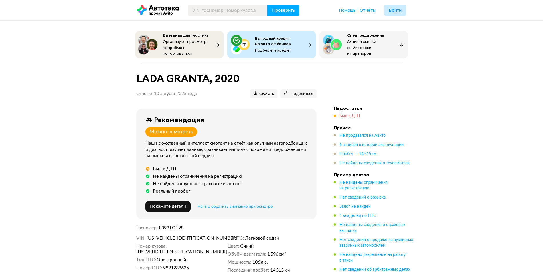
click at [355, 116] on span "Был в ДТП" at bounding box center [349, 116] width 21 height 4
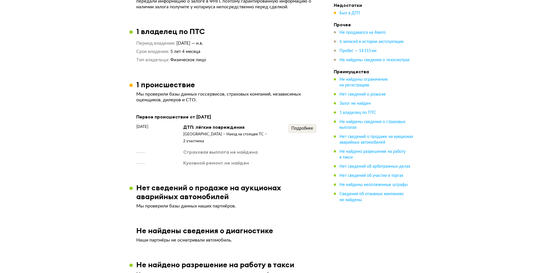
scroll to position [336, 0]
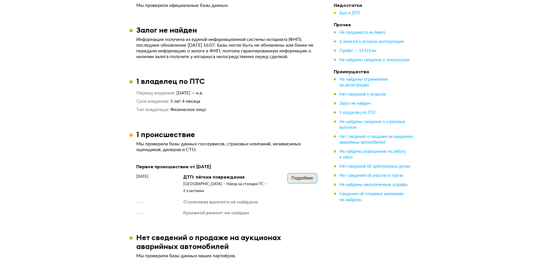
click at [305, 176] on span "Подробнее" at bounding box center [302, 178] width 22 height 4
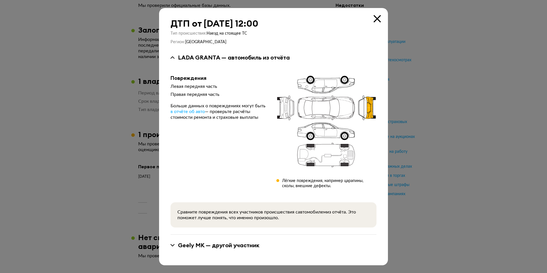
click at [375, 19] on icon at bounding box center [377, 18] width 7 height 7
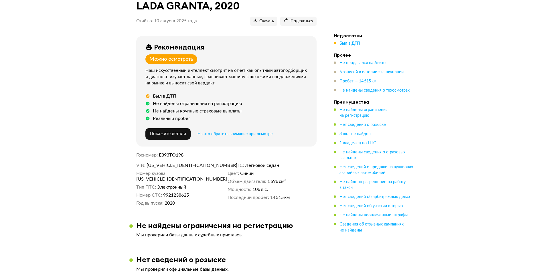
scroll to position [0, 0]
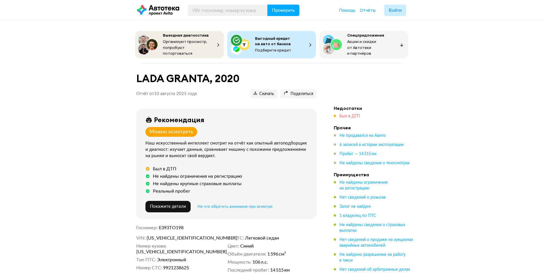
click at [353, 116] on span "Был в ДТП" at bounding box center [349, 116] width 21 height 4
click at [351, 114] on span "Был в ДТП" at bounding box center [349, 116] width 21 height 4
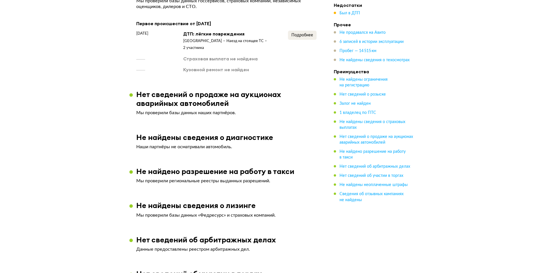
scroll to position [394, 0]
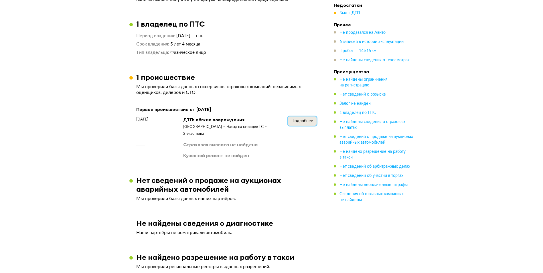
click at [294, 119] on span "Подробнее" at bounding box center [302, 121] width 22 height 4
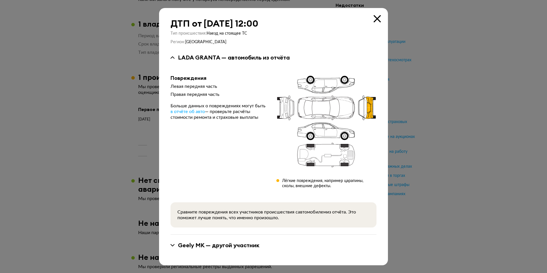
click at [377, 20] on icon at bounding box center [377, 18] width 7 height 7
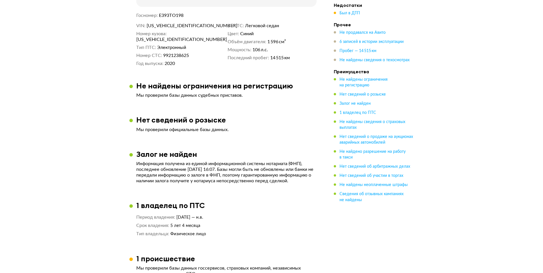
scroll to position [136, 0]
